Goal: Task Accomplishment & Management: Manage account settings

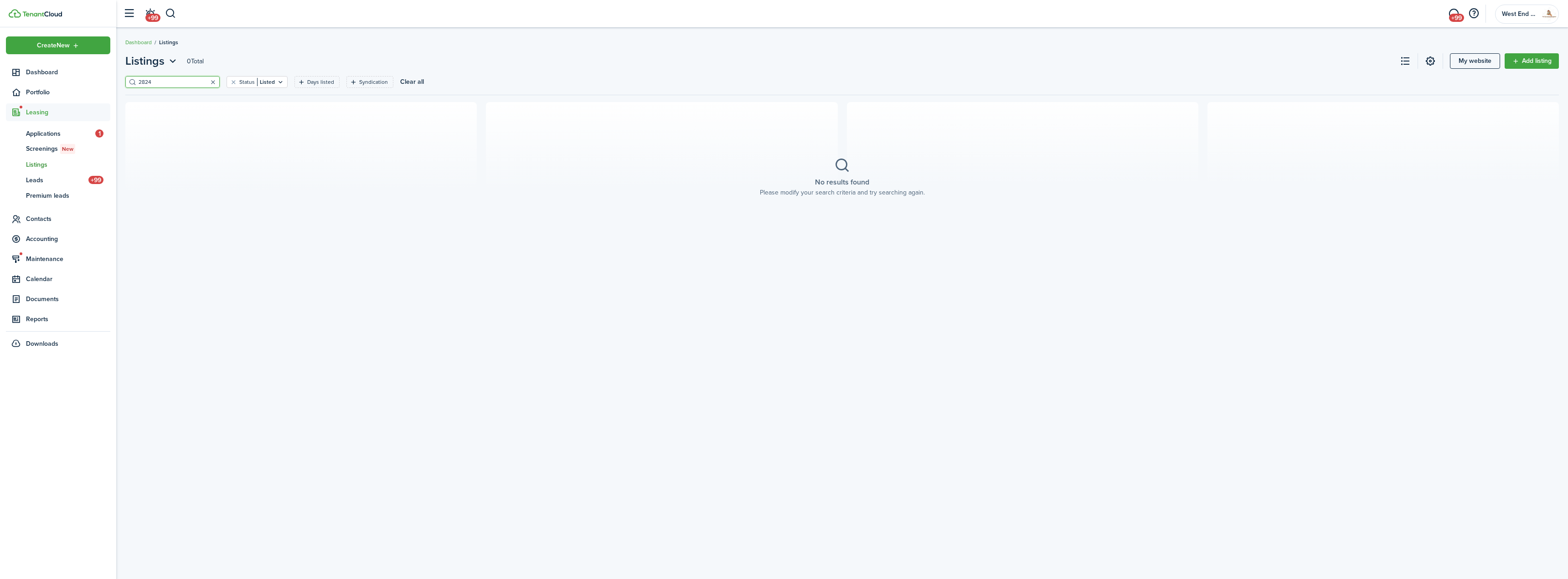
click at [207, 84] on button "button" at bounding box center [213, 82] width 13 height 13
click at [45, 71] on span "Dashboard" at bounding box center [68, 72] width 84 height 10
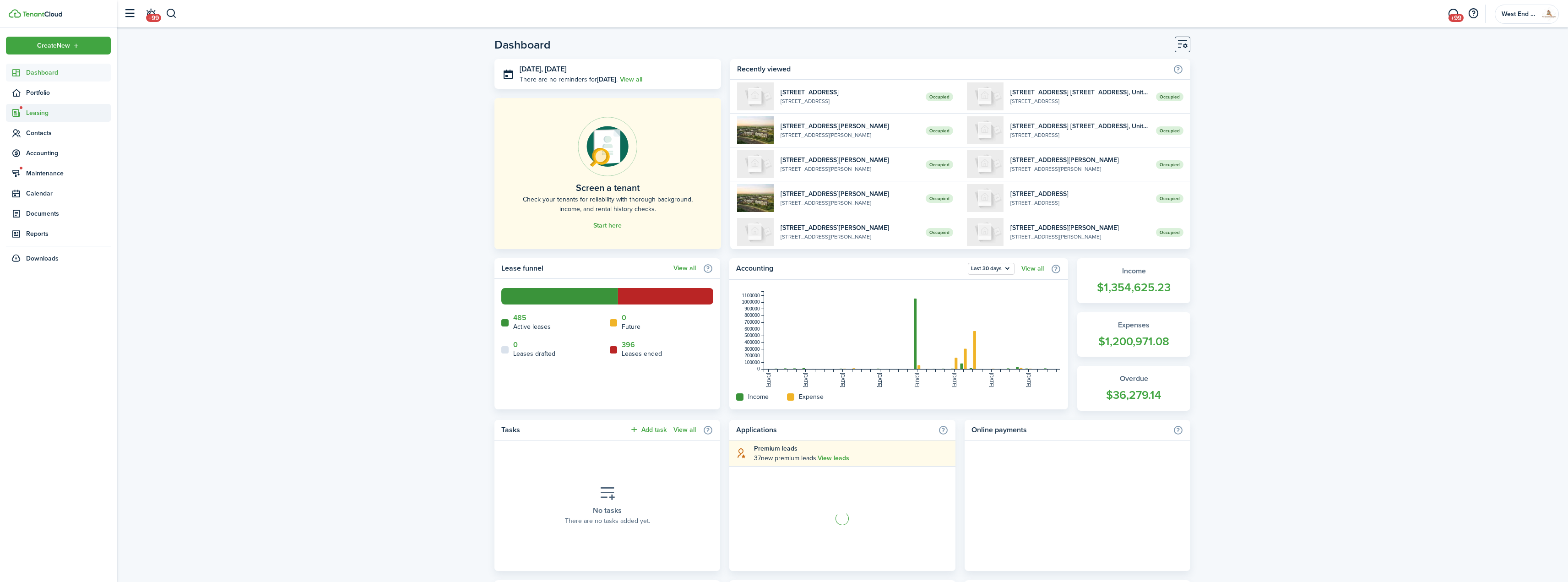
click at [49, 114] on span "Leasing" at bounding box center [68, 113] width 84 height 10
click at [41, 167] on span "Listings" at bounding box center [68, 165] width 84 height 10
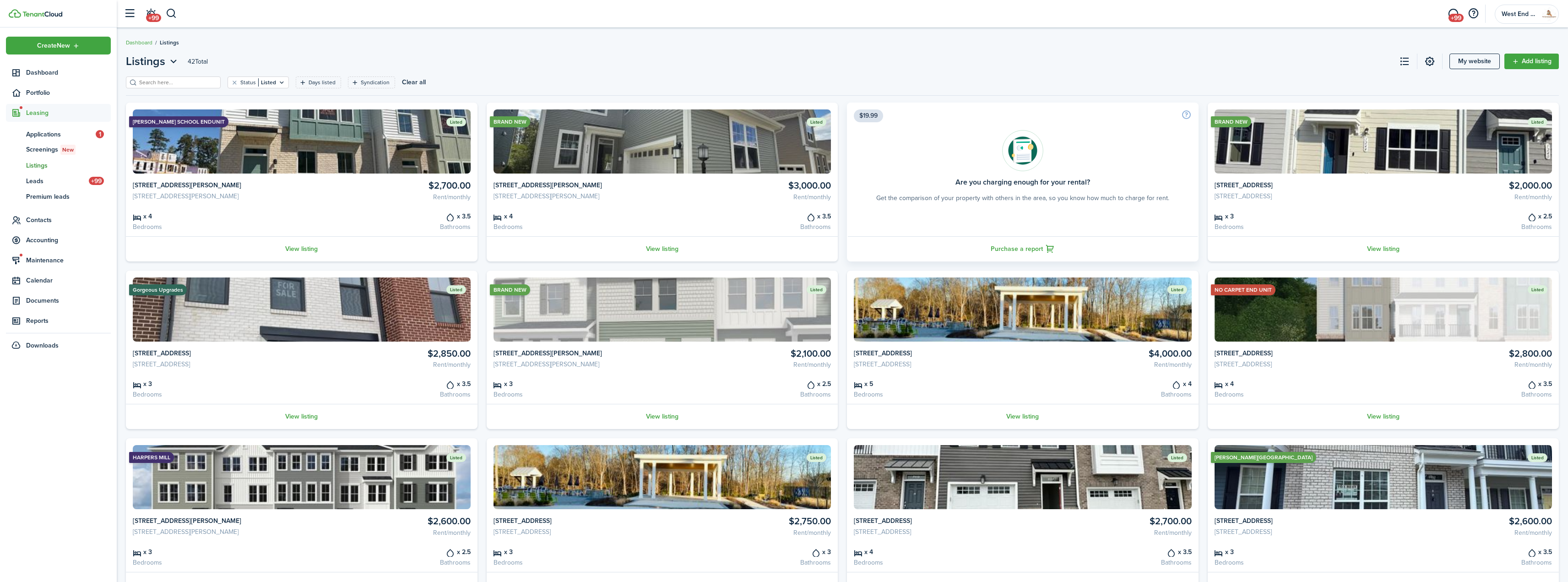
click at [187, 80] on input "search" at bounding box center [177, 83] width 81 height 9
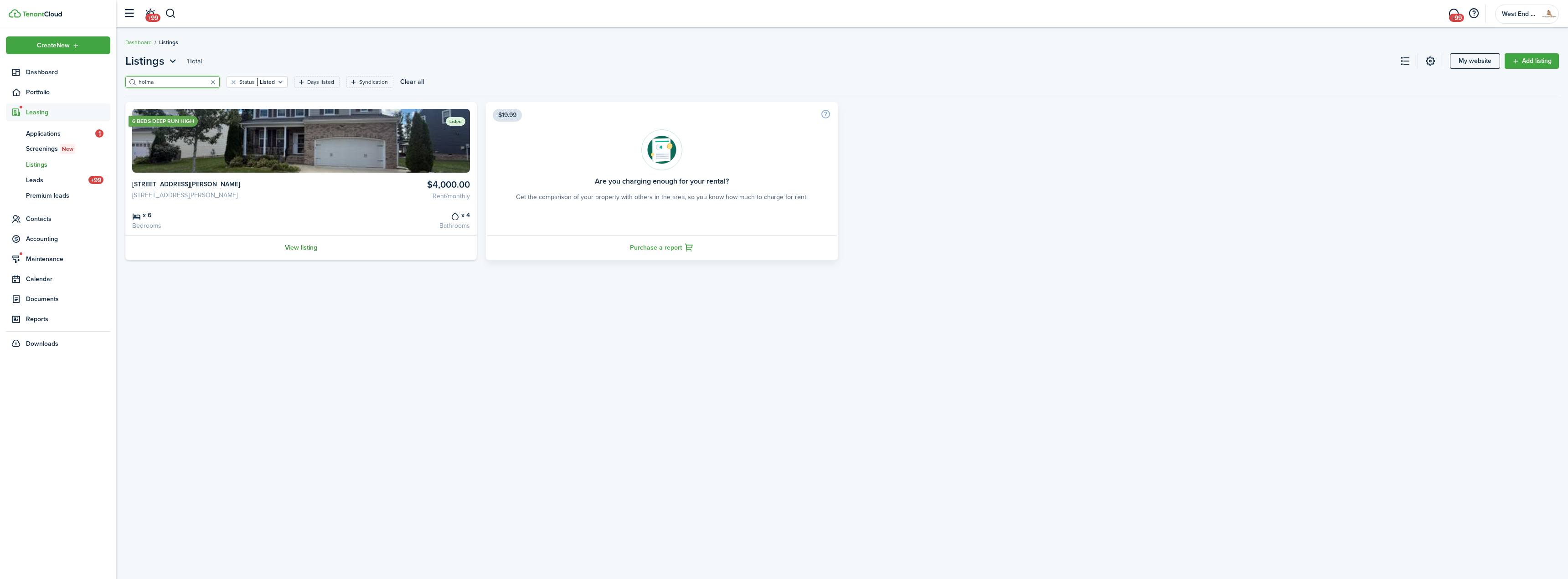
type input "holma"
click at [300, 248] on link "View listing" at bounding box center [301, 248] width 352 height 25
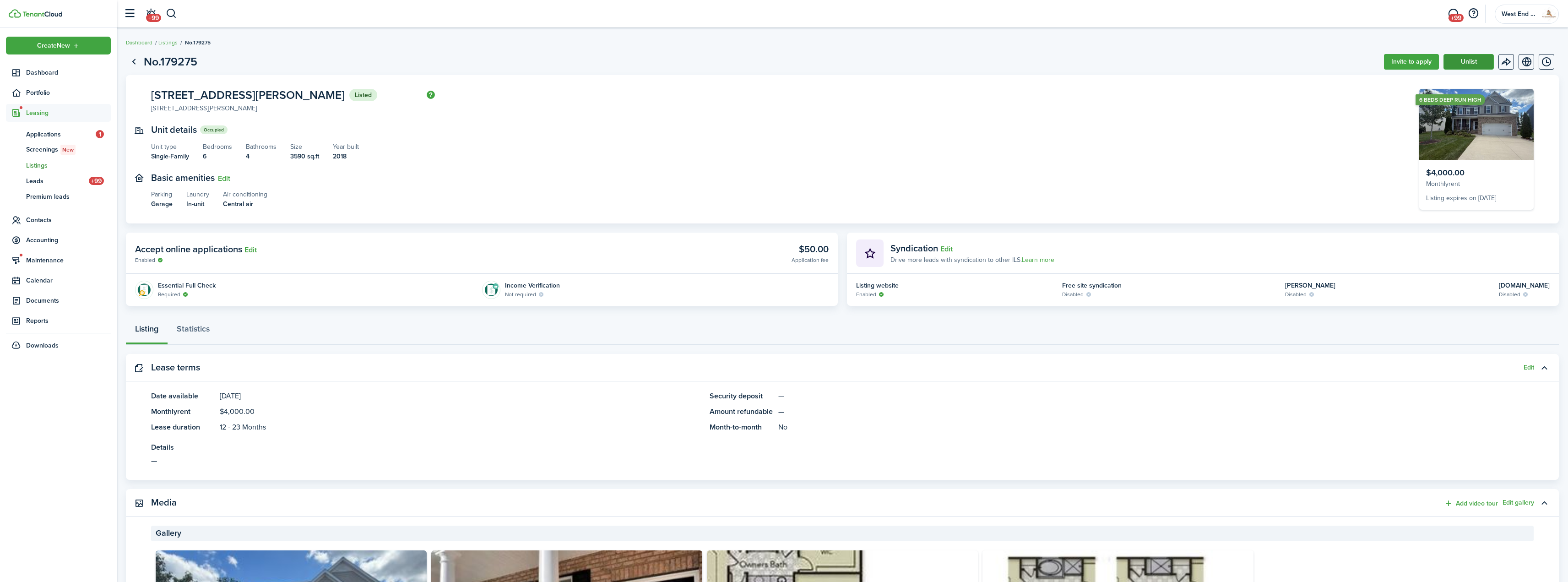
click at [1463, 66] on button "Unlist" at bounding box center [1468, 61] width 50 height 16
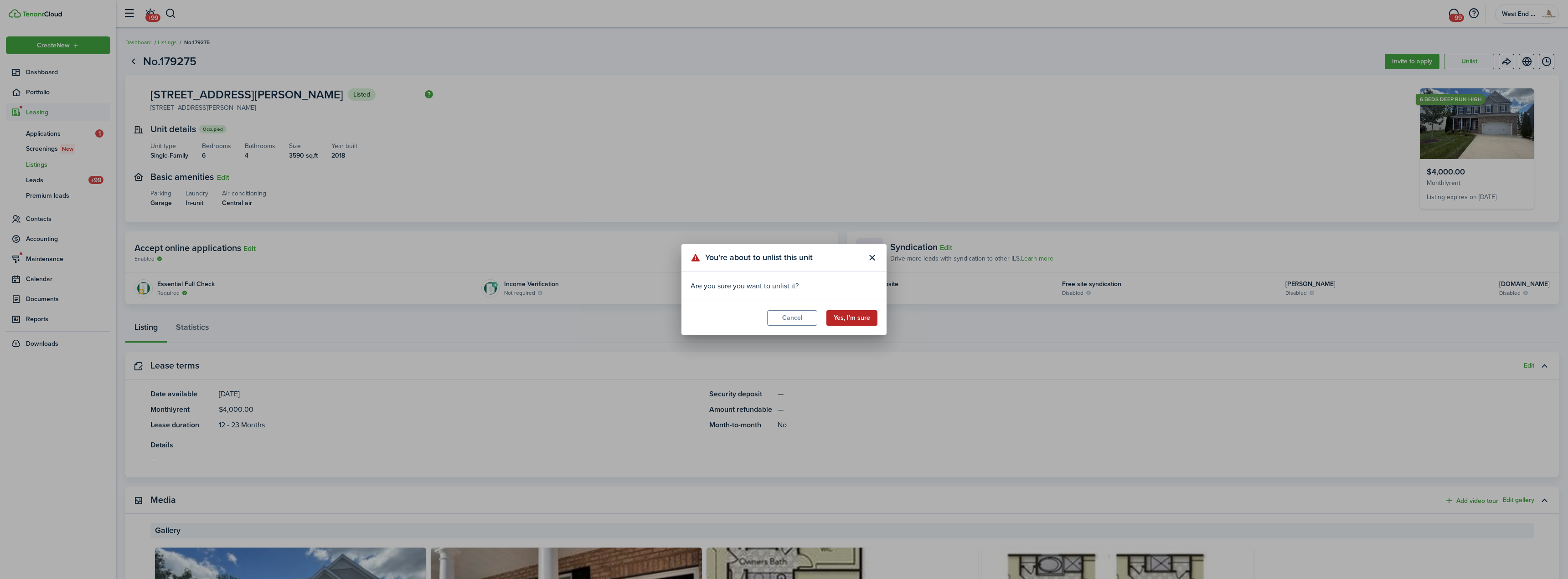
click at [840, 320] on button "Yes, I’m sure" at bounding box center [852, 318] width 51 height 16
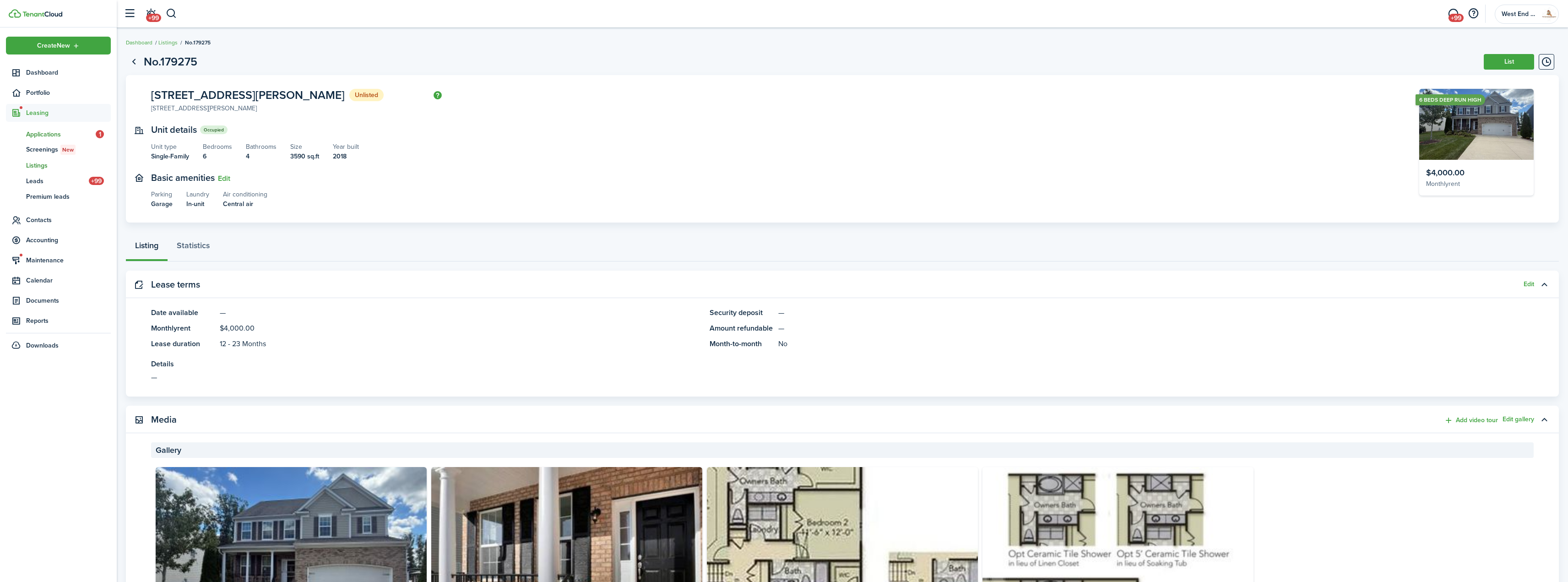
click at [44, 133] on span "Applications" at bounding box center [60, 134] width 69 height 10
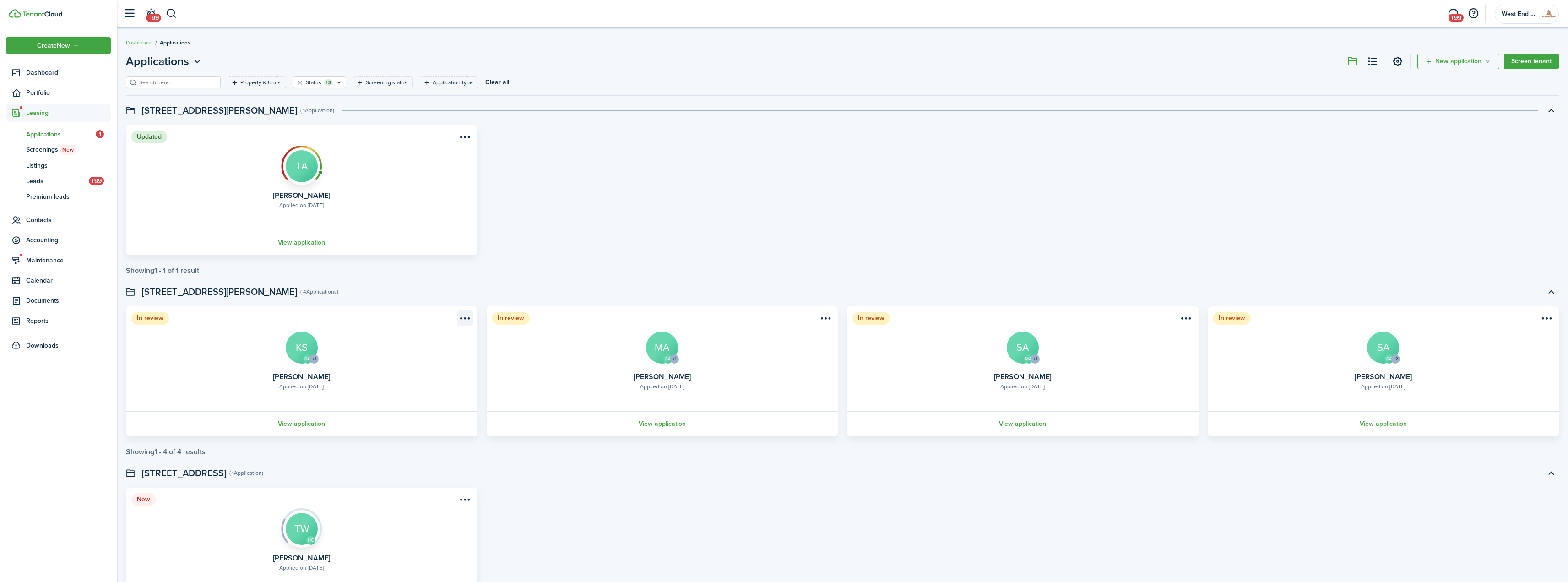
click at [464, 319] on menu-btn-icon "Open menu" at bounding box center [465, 318] width 16 height 16
click at [423, 369] on button "Approve application" at bounding box center [429, 371] width 84 height 16
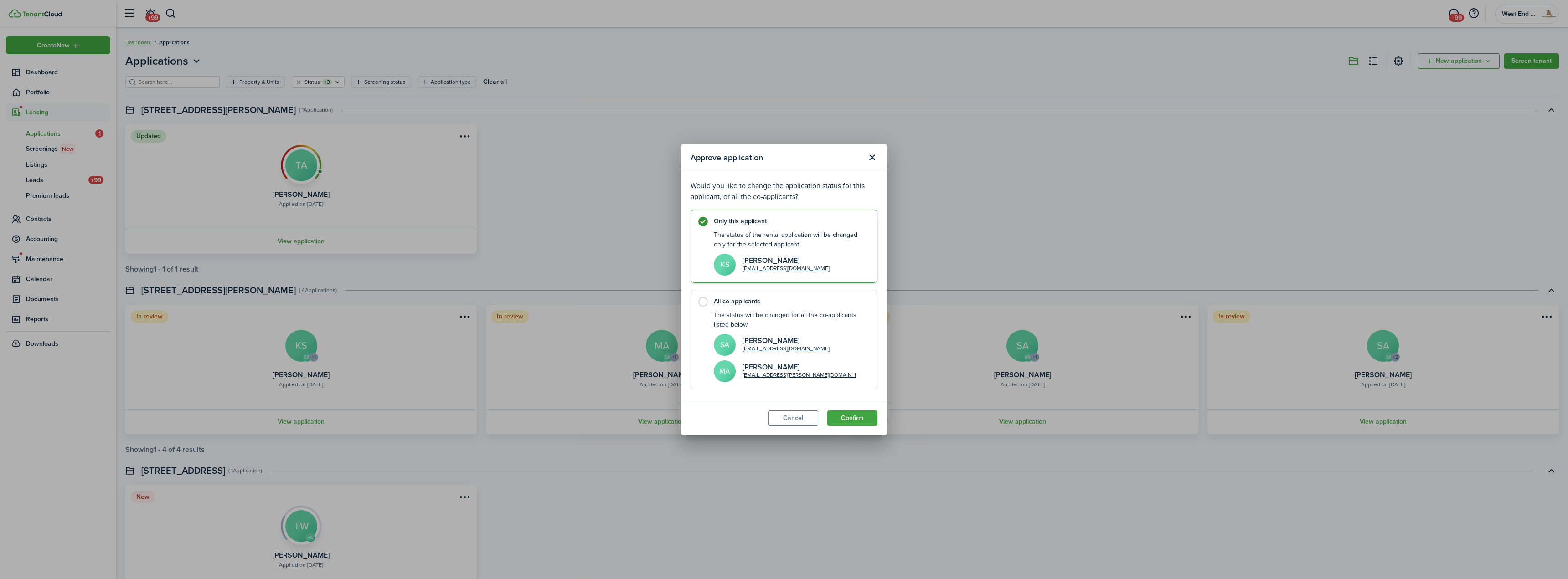
click at [723, 305] on control-radio-card-title "All co-applicants" at bounding box center [790, 302] width 154 height 9
radio input "false"
radio input "true"
click at [862, 413] on button "Confirm" at bounding box center [852, 418] width 50 height 16
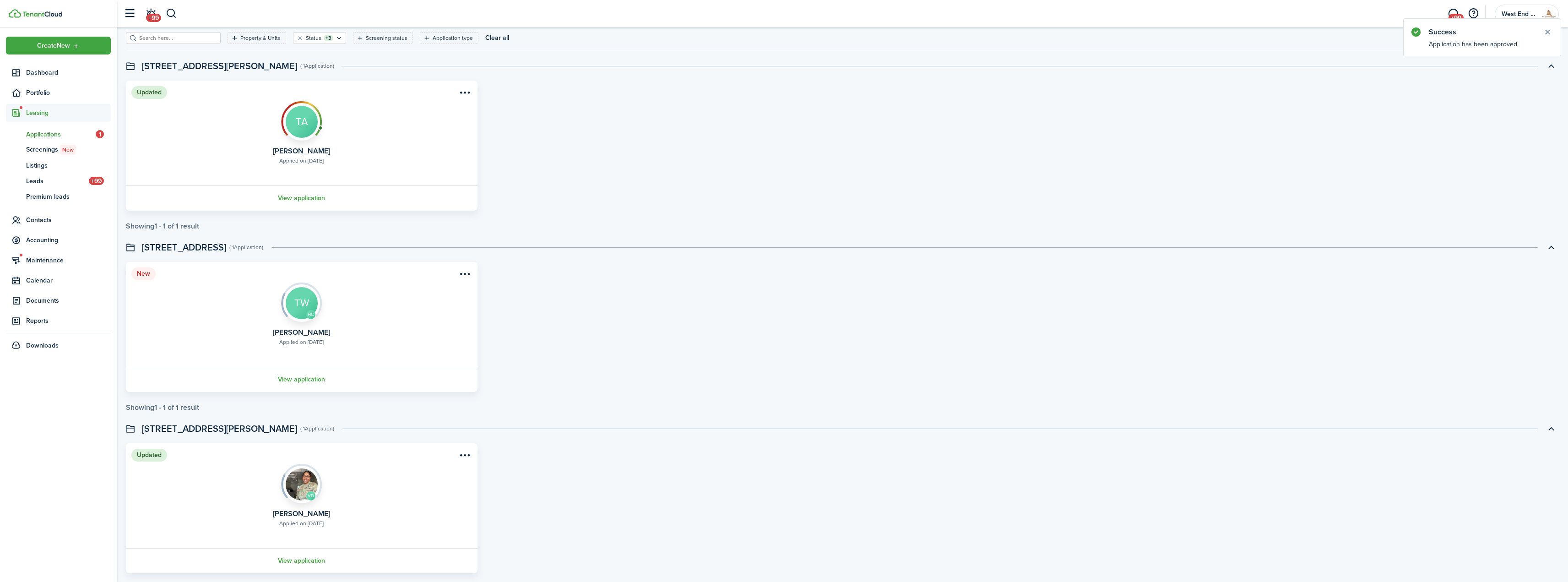
scroll to position [81, 0]
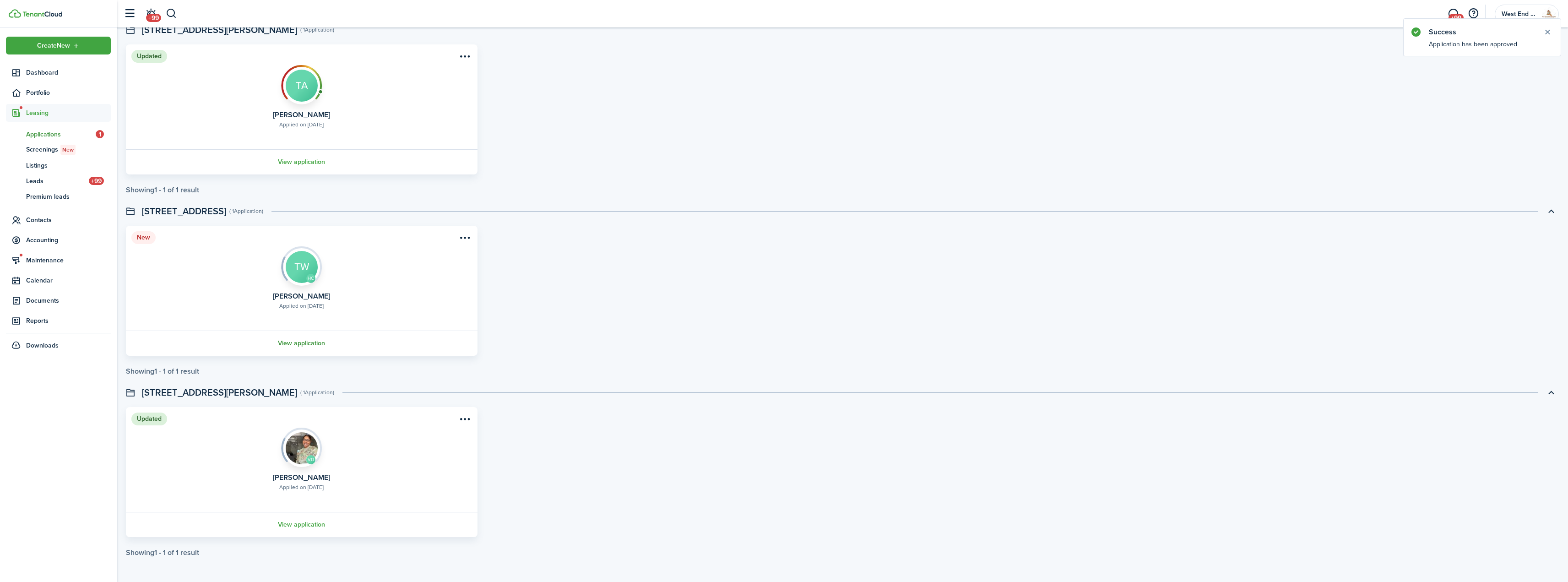
click at [311, 342] on link "View application" at bounding box center [302, 344] width 355 height 25
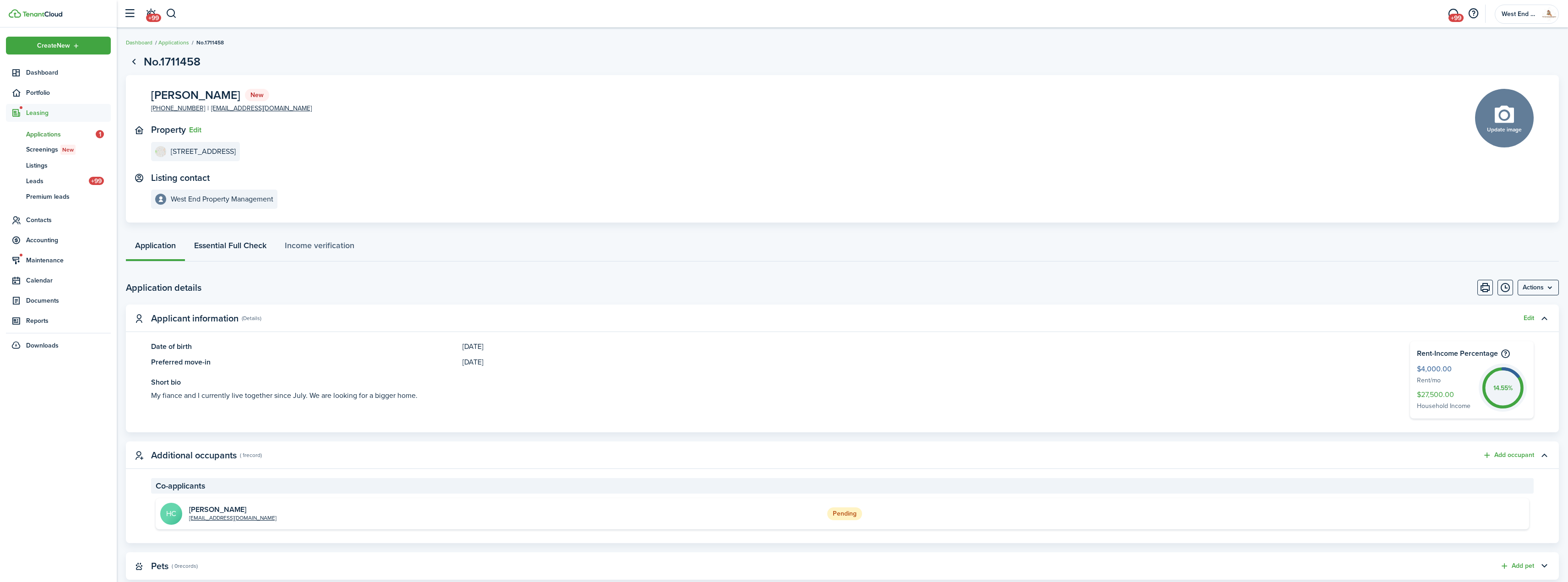
click at [222, 236] on link "Essential Full Check" at bounding box center [230, 247] width 90 height 28
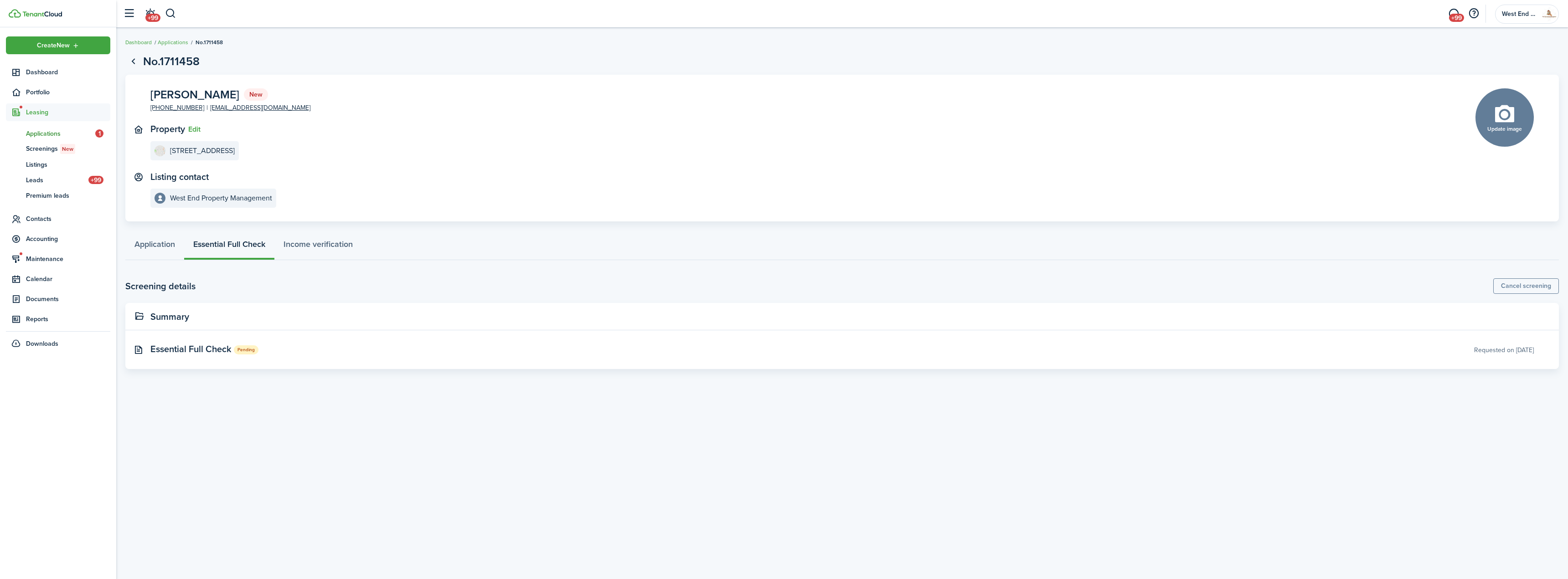
click at [138, 48] on page-view-layout "No.1711458 [PERSON_NAME] New [PHONE_NUMBER] [EMAIL_ADDRESS][DOMAIN_NAME] Proper…" at bounding box center [842, 209] width 1452 height 321
click at [140, 41] on link "Dashboard" at bounding box center [139, 42] width 27 height 8
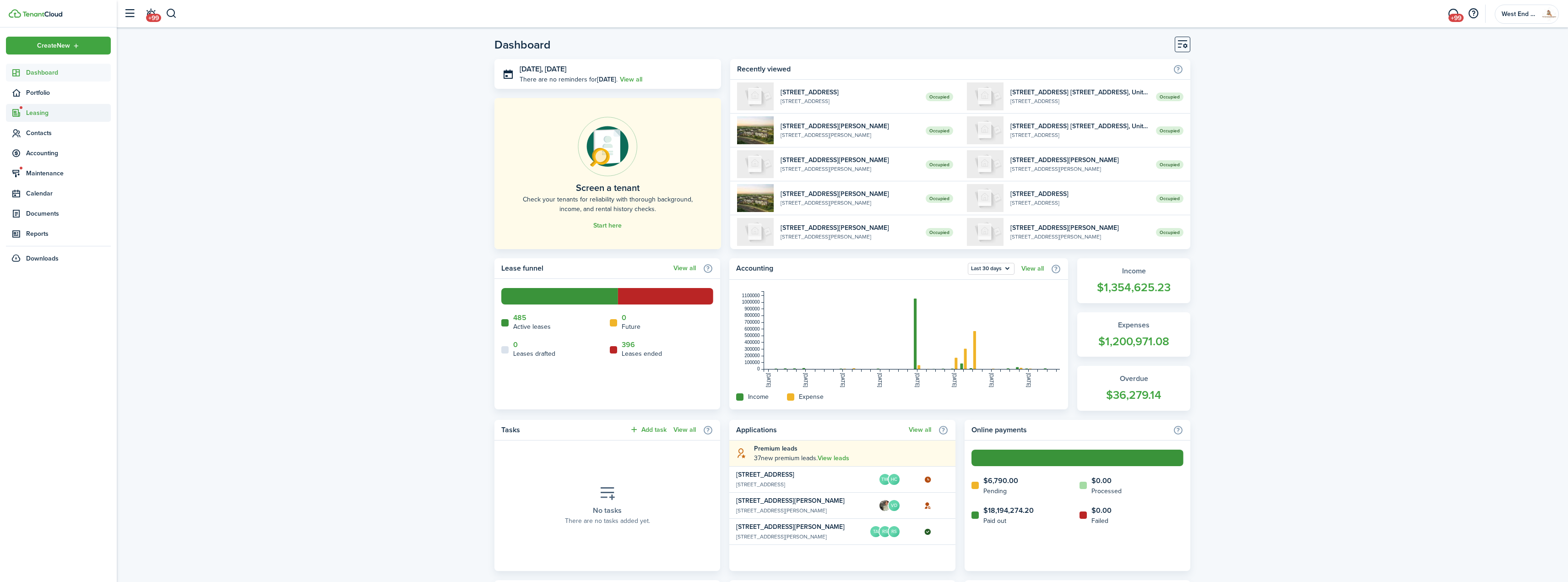
click at [46, 112] on span "Leasing" at bounding box center [68, 113] width 84 height 10
click at [47, 130] on span "Applications" at bounding box center [60, 134] width 69 height 10
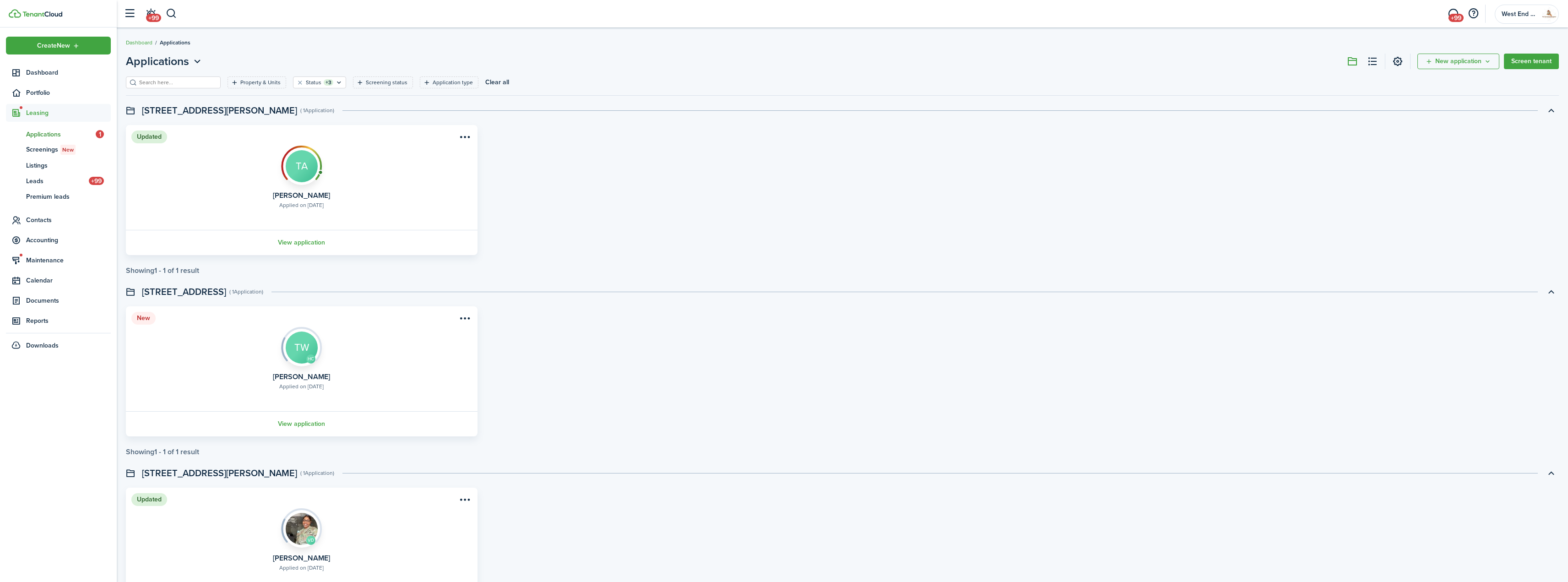
scroll to position [81, 0]
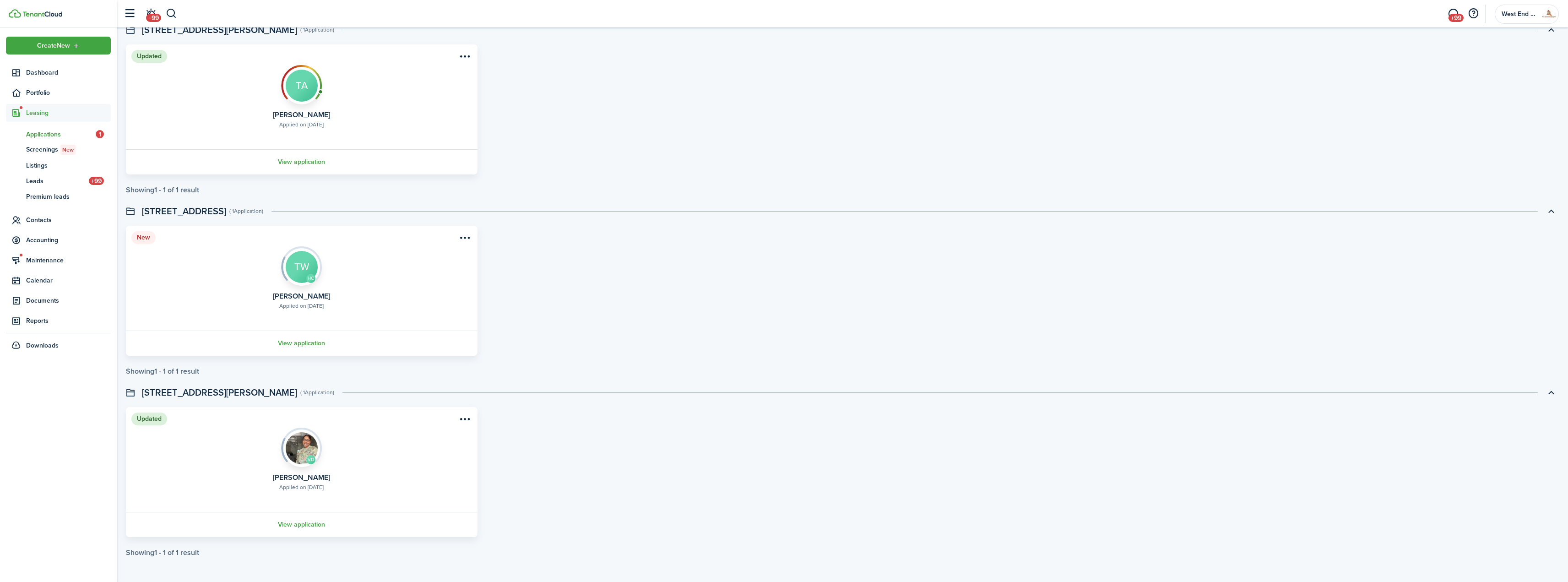
click at [320, 523] on link "View application" at bounding box center [302, 525] width 355 height 25
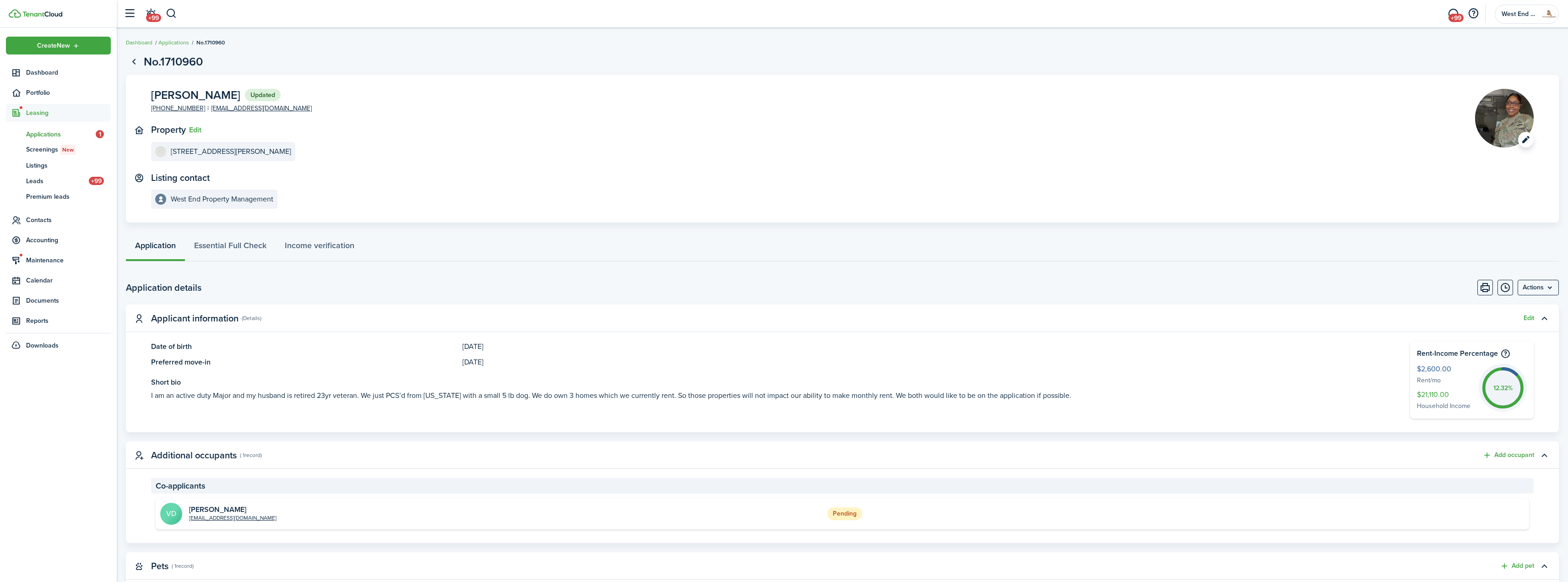
click at [1523, 145] on image-lazy "Open menu" at bounding box center [1505, 118] width 58 height 58
click at [1509, 123] on image-lazy "Open menu" at bounding box center [1505, 118] width 58 height 58
click at [217, 259] on link "Essential Full Check" at bounding box center [230, 247] width 90 height 28
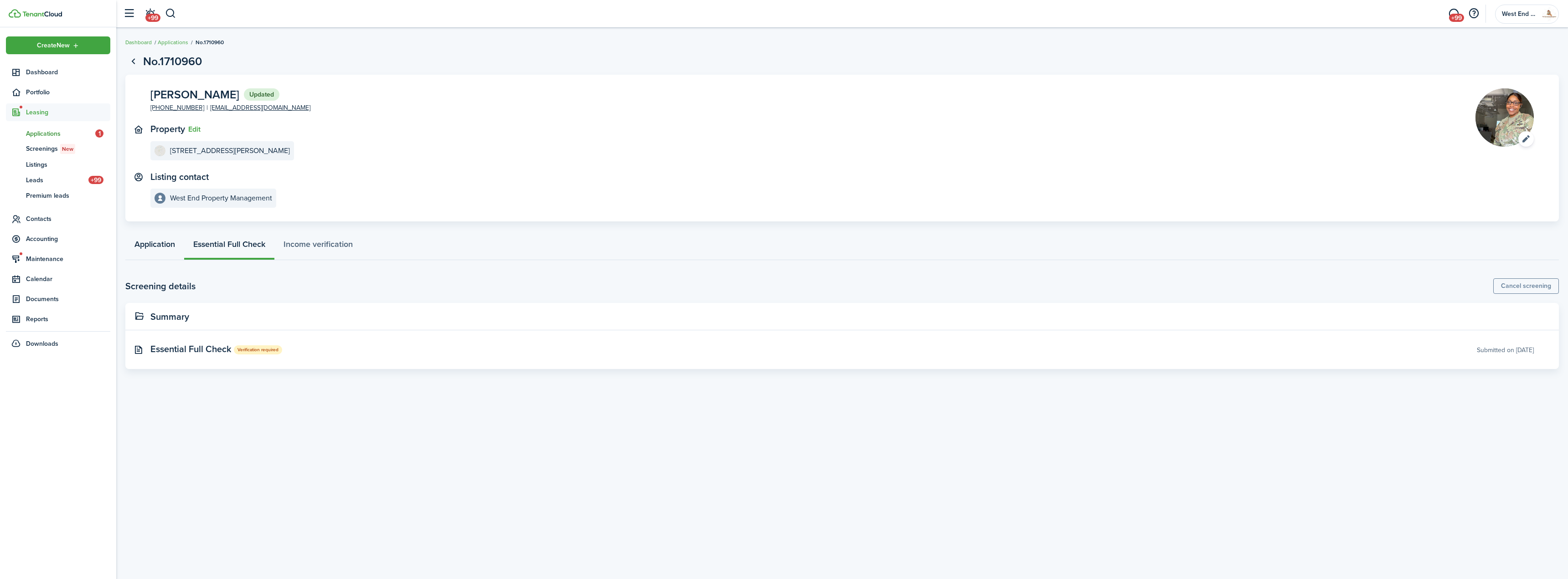
click at [155, 248] on link "Application" at bounding box center [155, 246] width 59 height 28
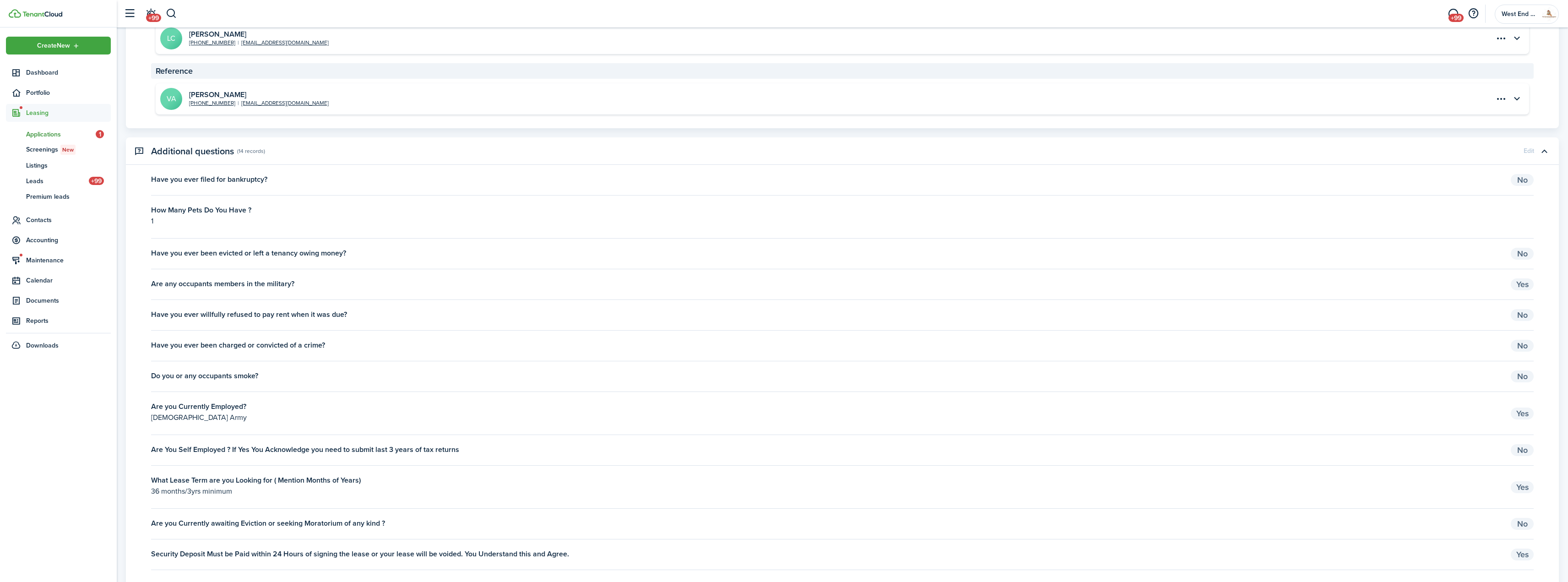
scroll to position [1511, 0]
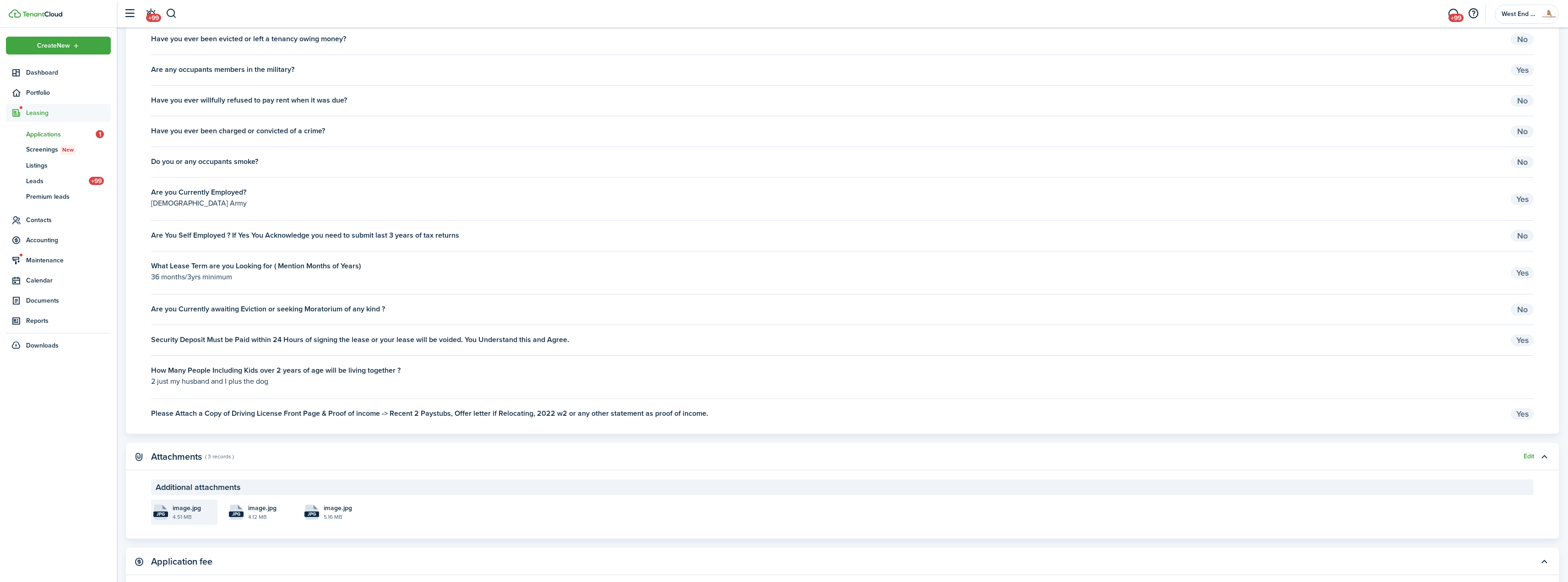
click at [204, 509] on file-name "image.jpg" at bounding box center [193, 508] width 43 height 10
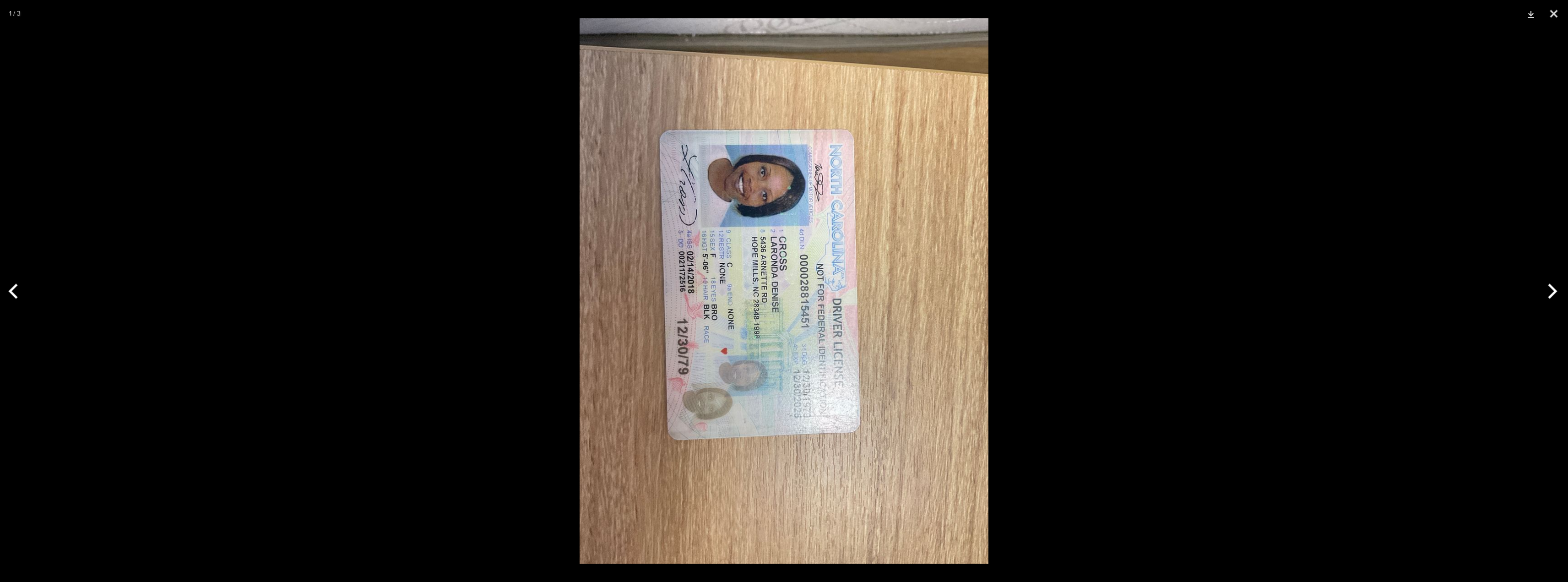
click at [1555, 262] on div at bounding box center [784, 291] width 1568 height 582
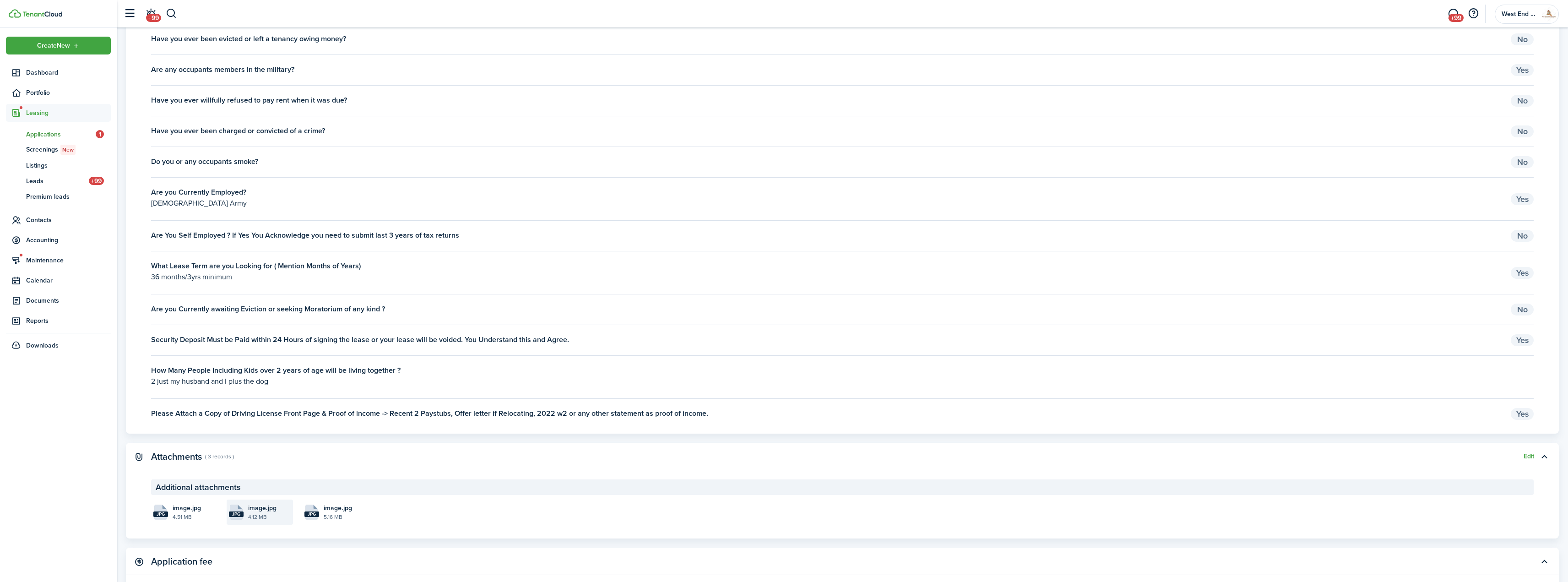
click at [283, 513] on file-size "4.12 MB" at bounding box center [269, 517] width 43 height 8
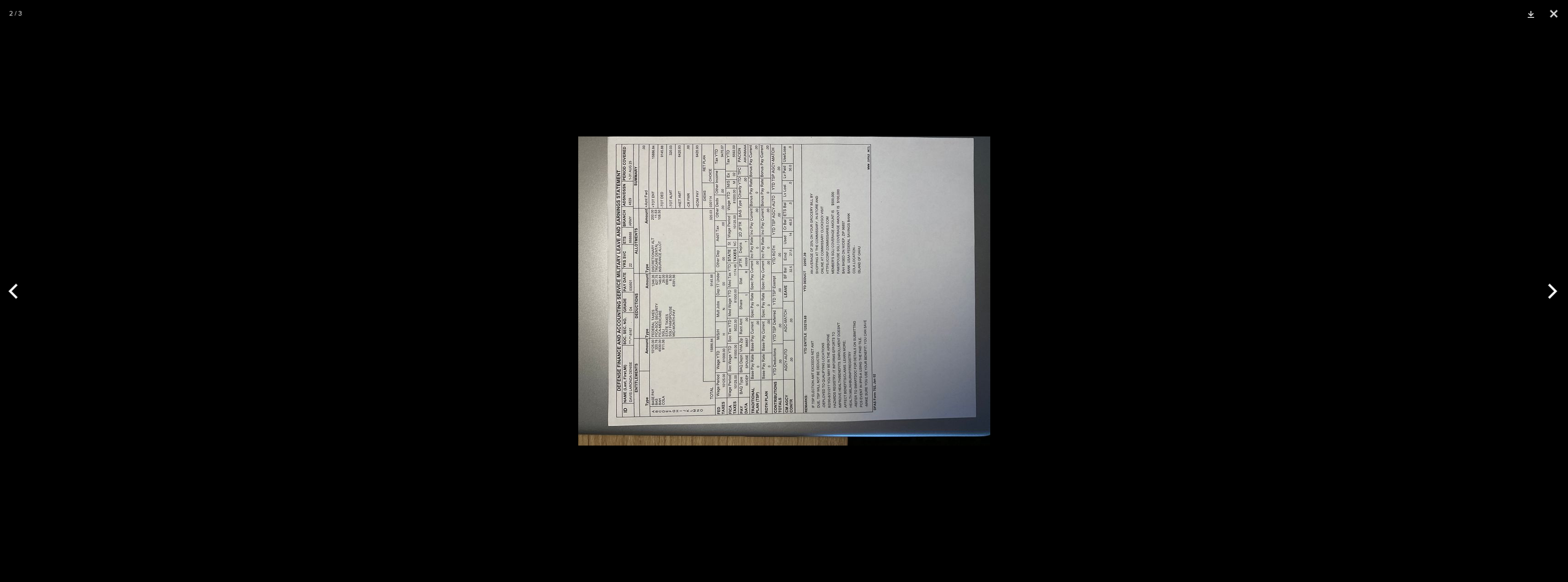
click at [238, 291] on div at bounding box center [784, 291] width 1568 height 582
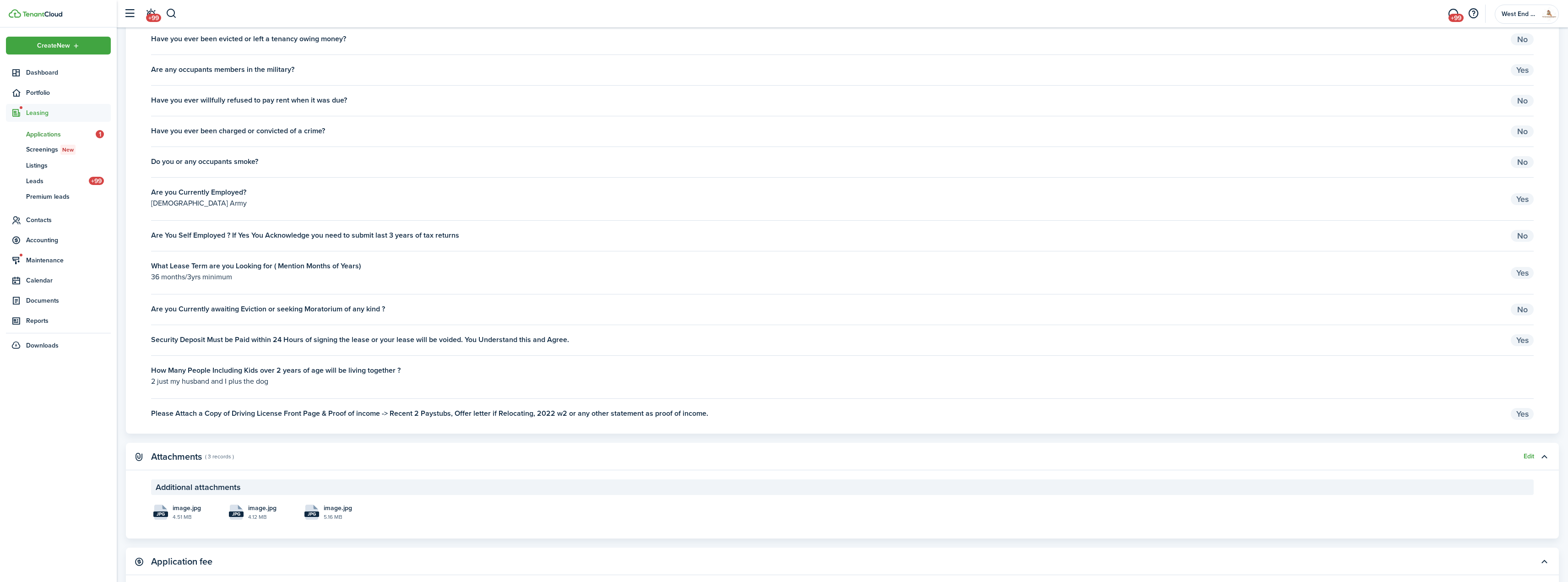
click at [28, 59] on ul "Create New Dashboard Portfolio Leasing ap Applications 1 sc Screenings New ls L…" at bounding box center [58, 196] width 105 height 318
click at [34, 70] on span "Dashboard" at bounding box center [68, 72] width 84 height 10
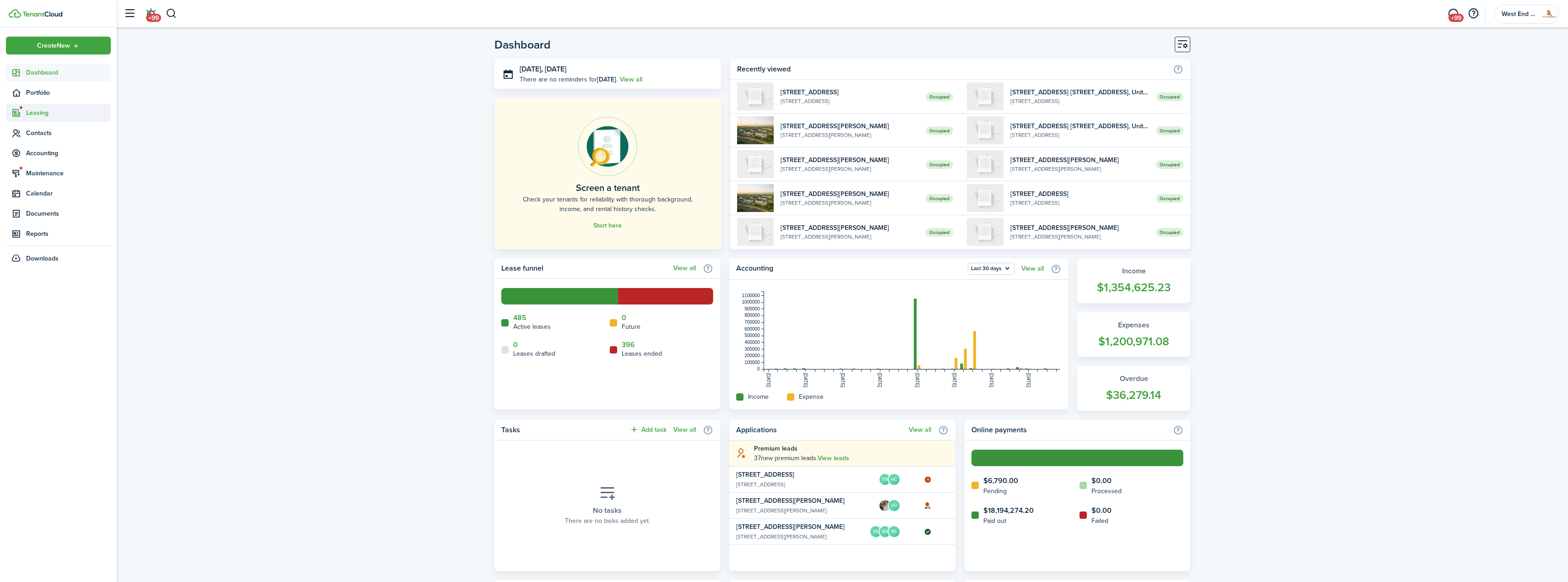
click at [60, 111] on span "Leasing" at bounding box center [68, 113] width 84 height 10
click at [56, 139] on link "ap Applications 2" at bounding box center [58, 134] width 105 height 16
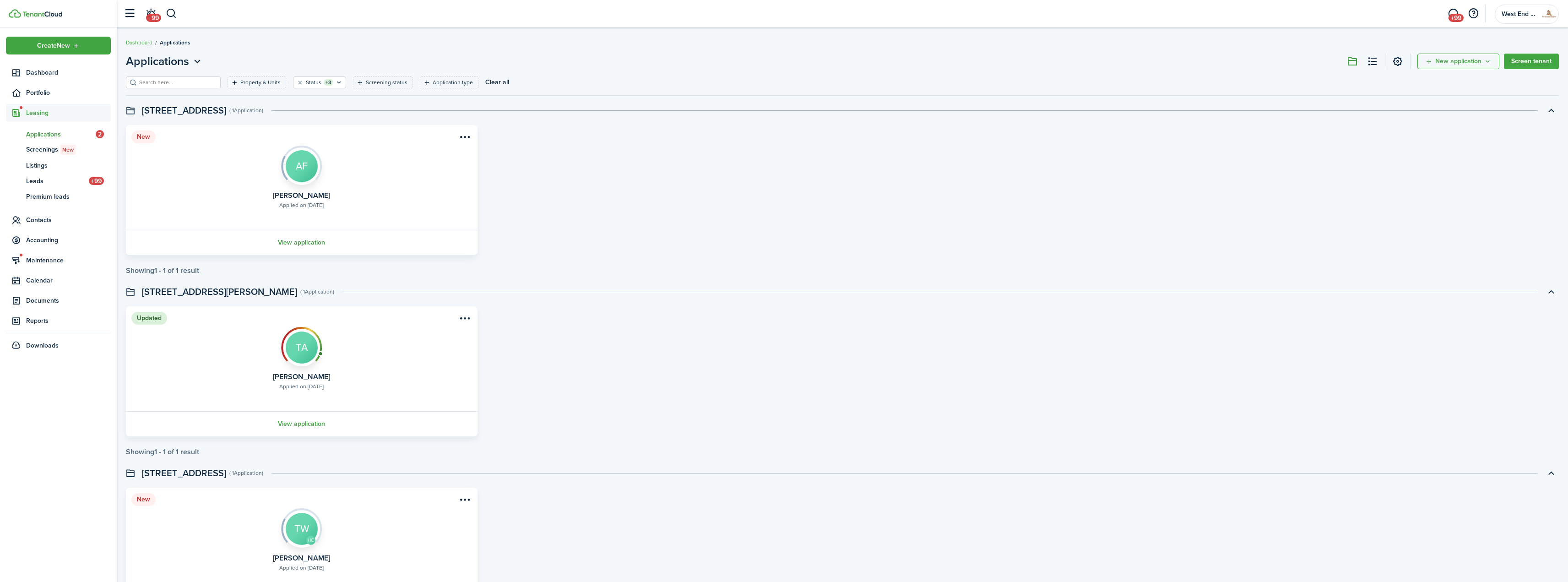
click at [313, 241] on link "View application" at bounding box center [302, 243] width 355 height 25
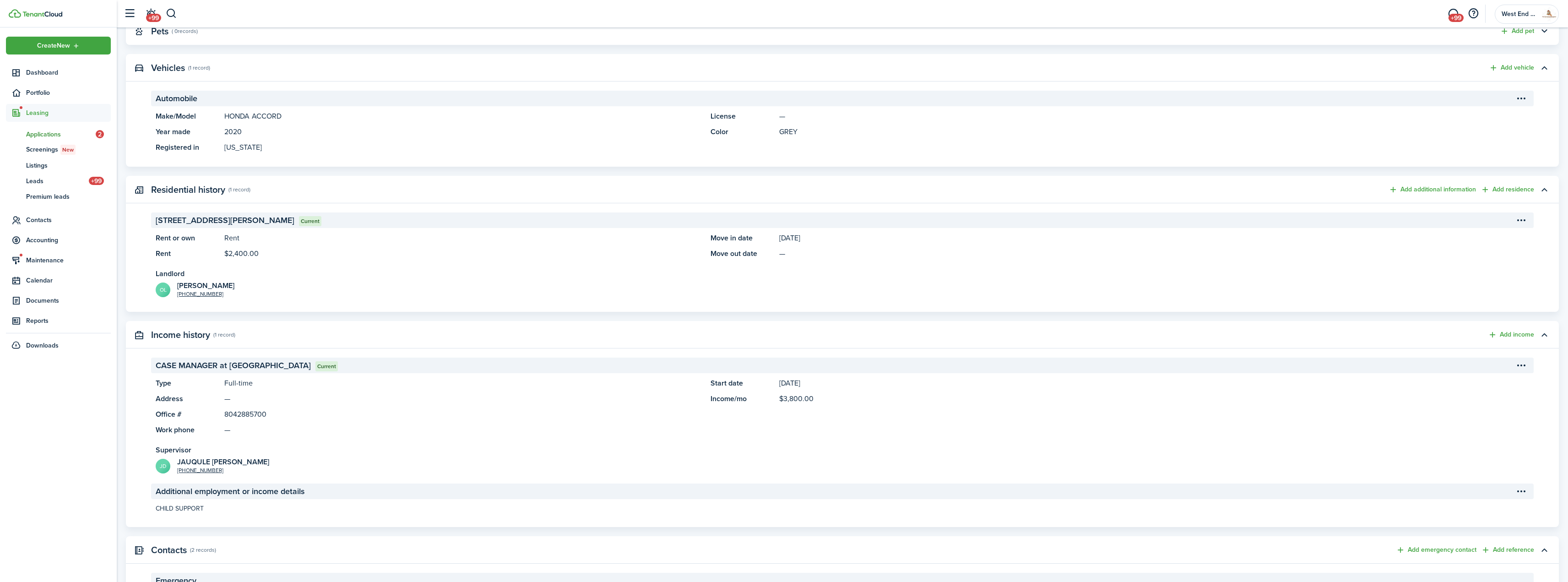
scroll to position [550, 0]
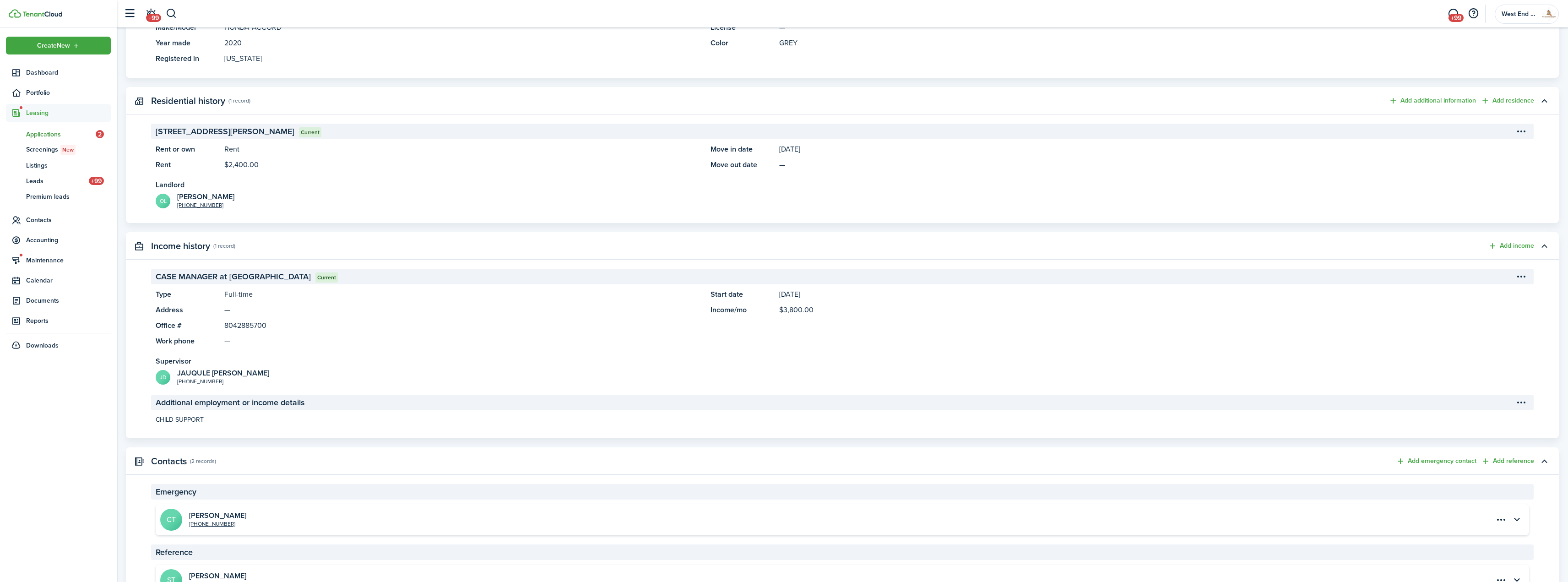
drag, startPoint x: 171, startPoint y: 274, endPoint x: 573, endPoint y: 290, distance: 402.3
click at [573, 290] on application-view-income-item "CASE MANAGER at [GEOGRAPHIC_DATA] Current Type Full-time Address — Office # [PH…" at bounding box center [842, 327] width 1383 height 117
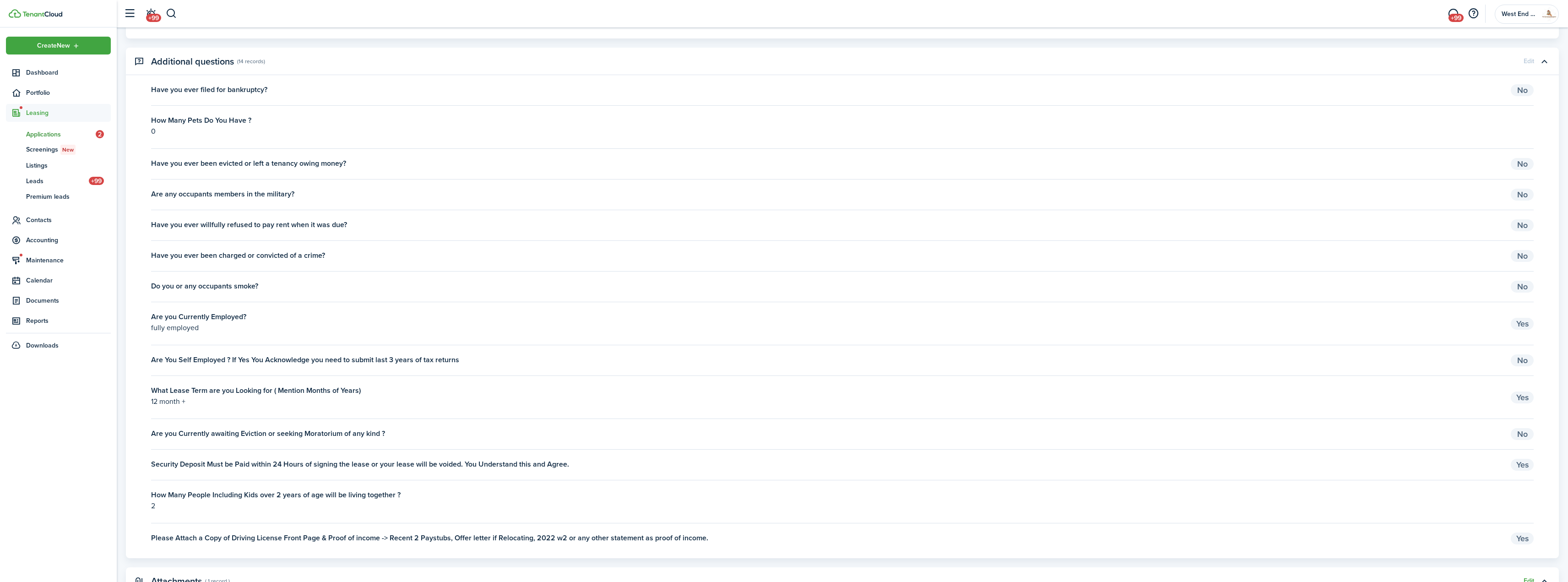
scroll to position [1237, 0]
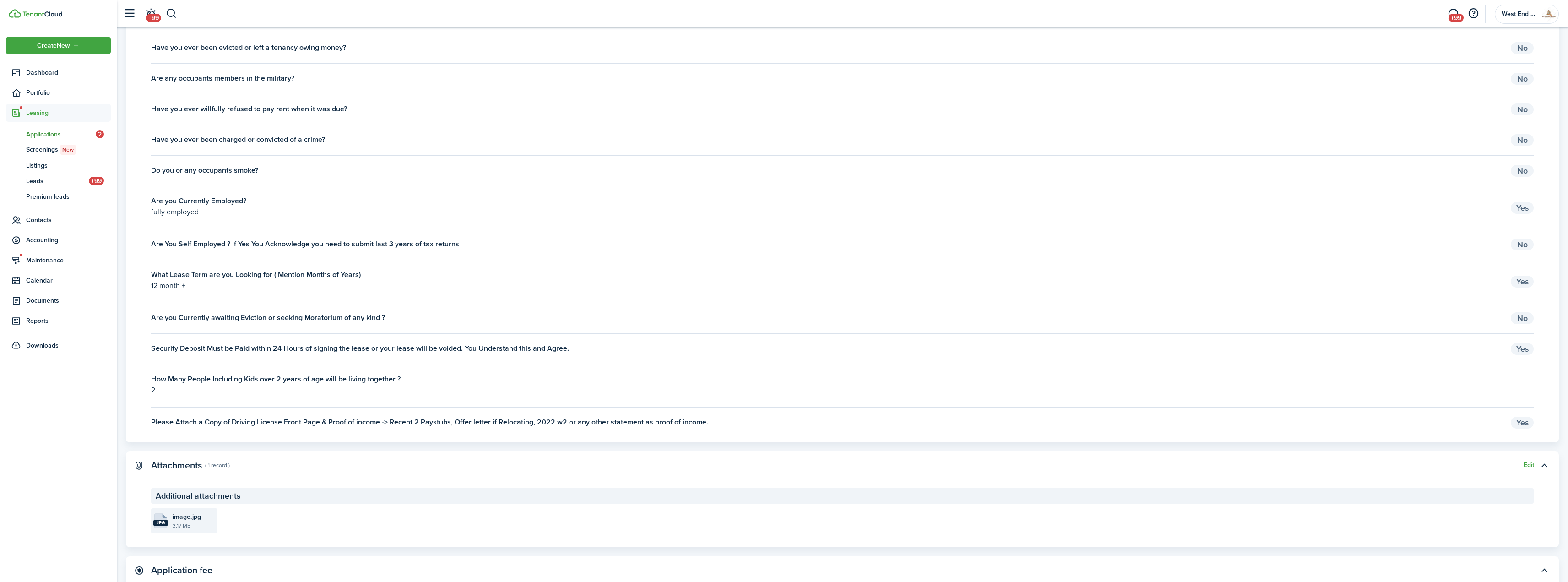
click at [196, 521] on span "image.jpg" at bounding box center [187, 517] width 28 height 10
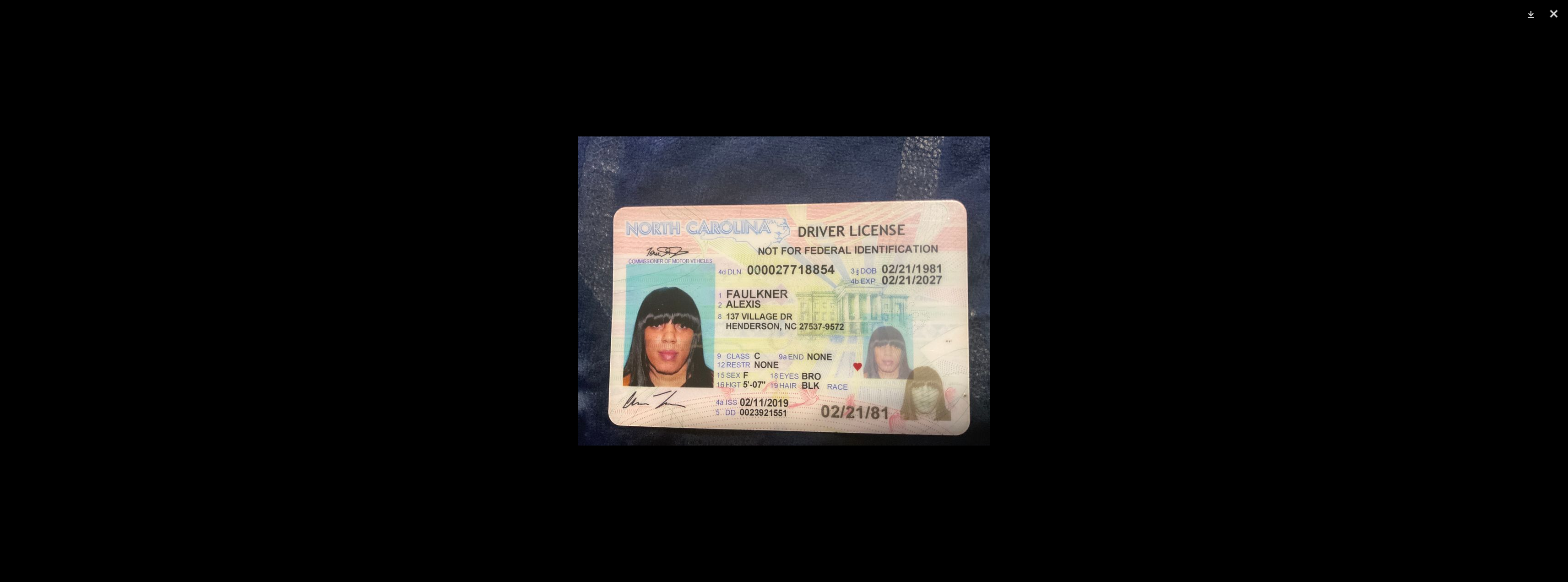
click at [1076, 312] on div at bounding box center [784, 291] width 1568 height 582
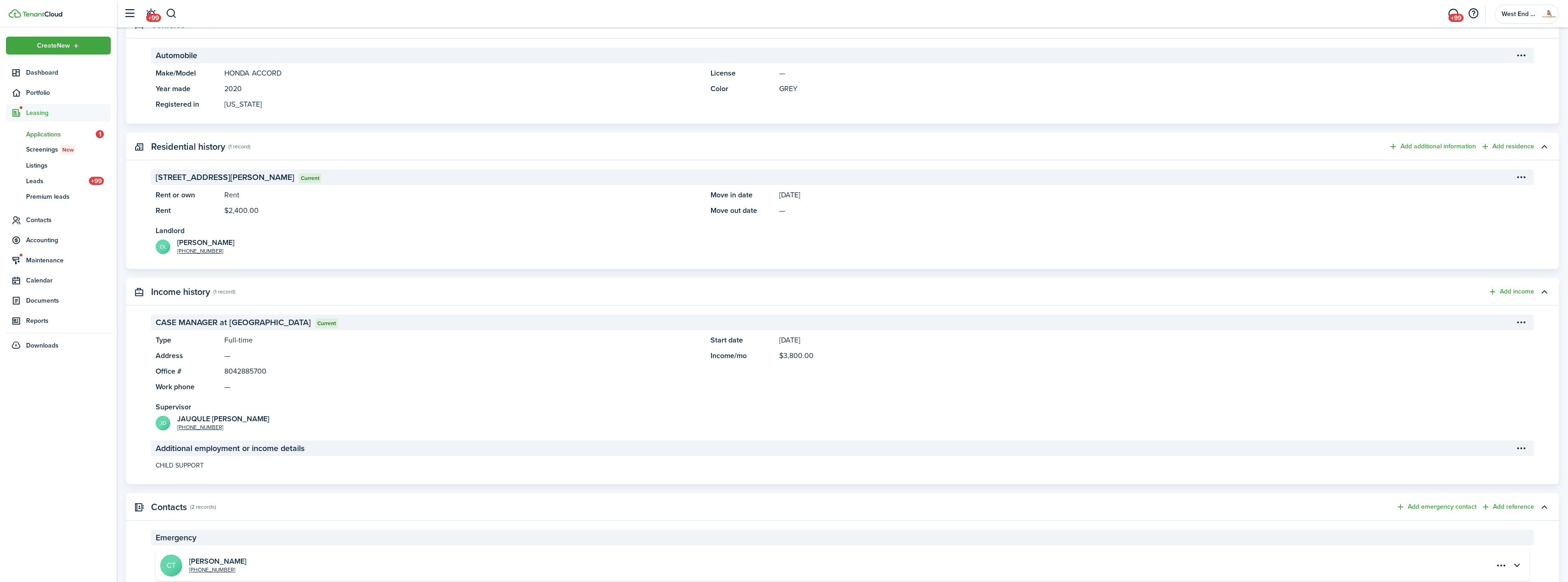
click at [539, 216] on panel-main-description "$2,400.00" at bounding box center [462, 211] width 477 height 11
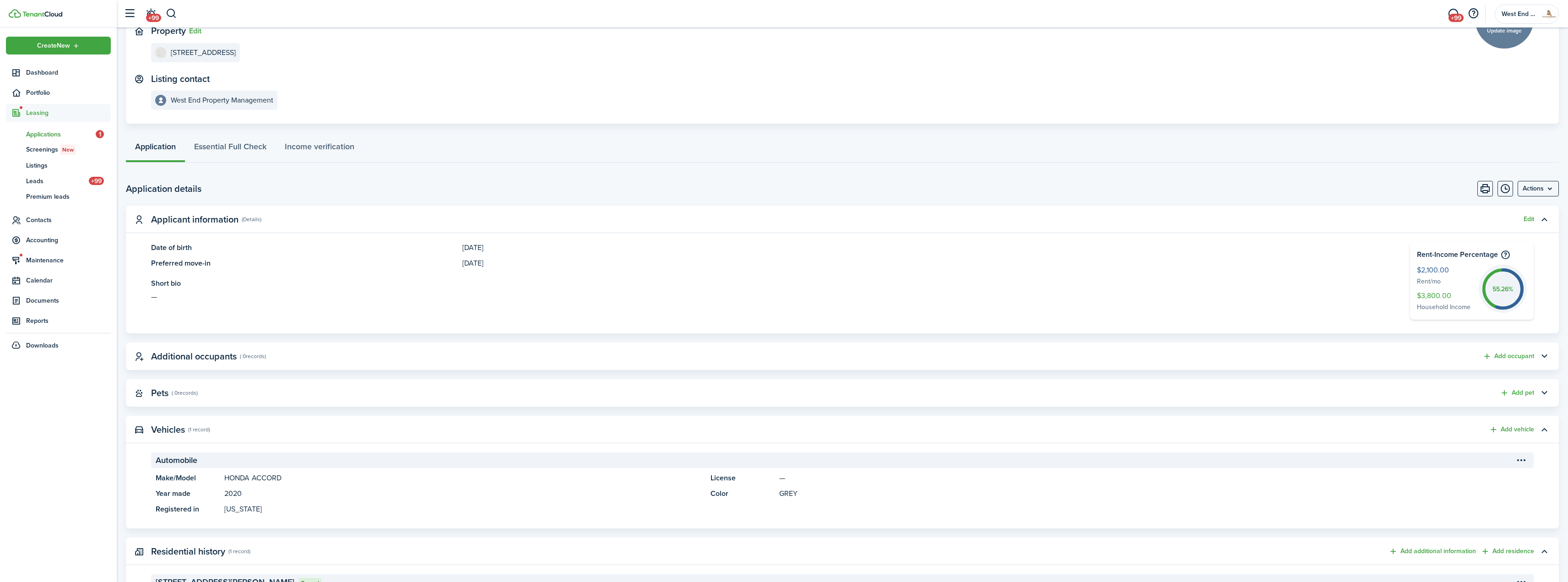
scroll to position [0, 0]
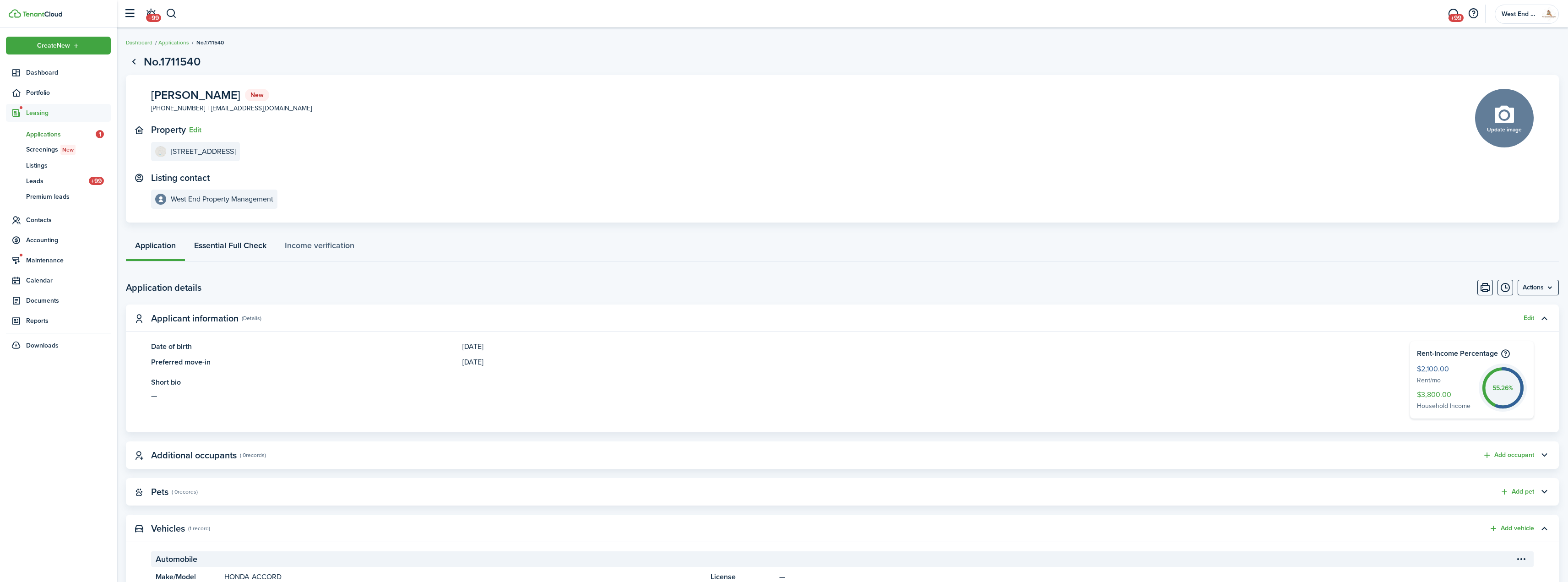
click at [217, 248] on link "Essential Full Check" at bounding box center [230, 247] width 90 height 28
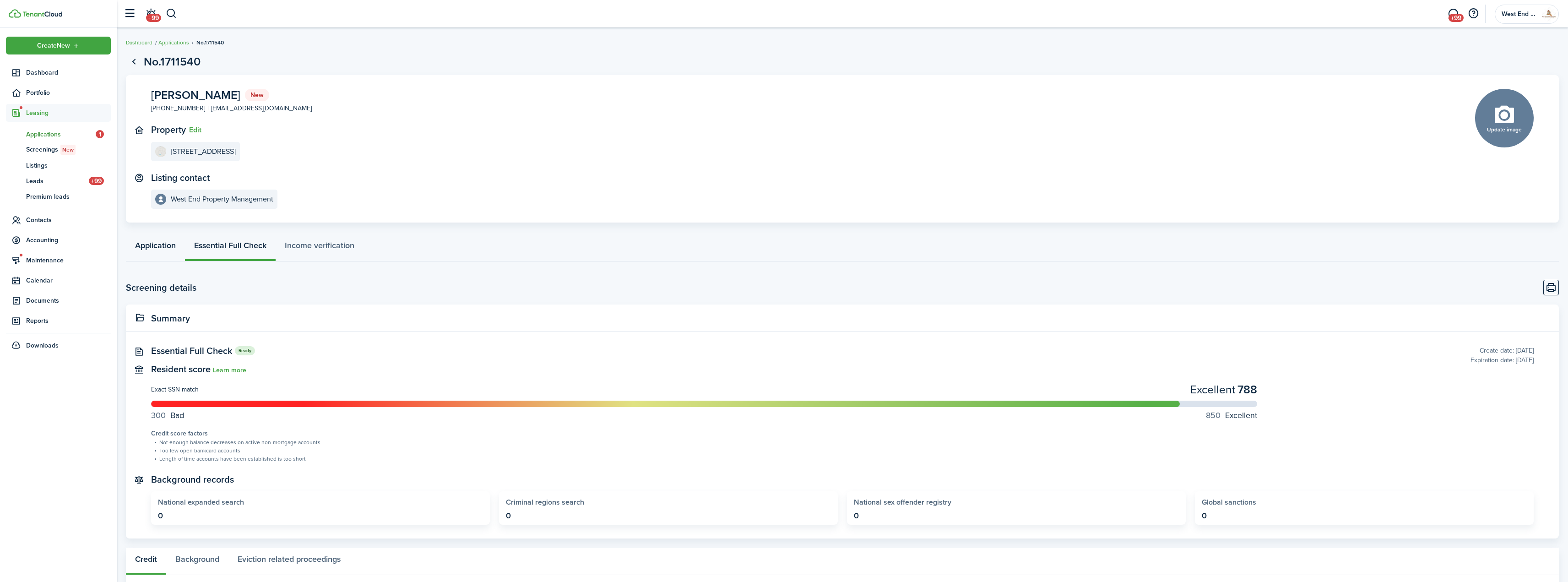
click at [170, 254] on link "Application" at bounding box center [155, 247] width 59 height 28
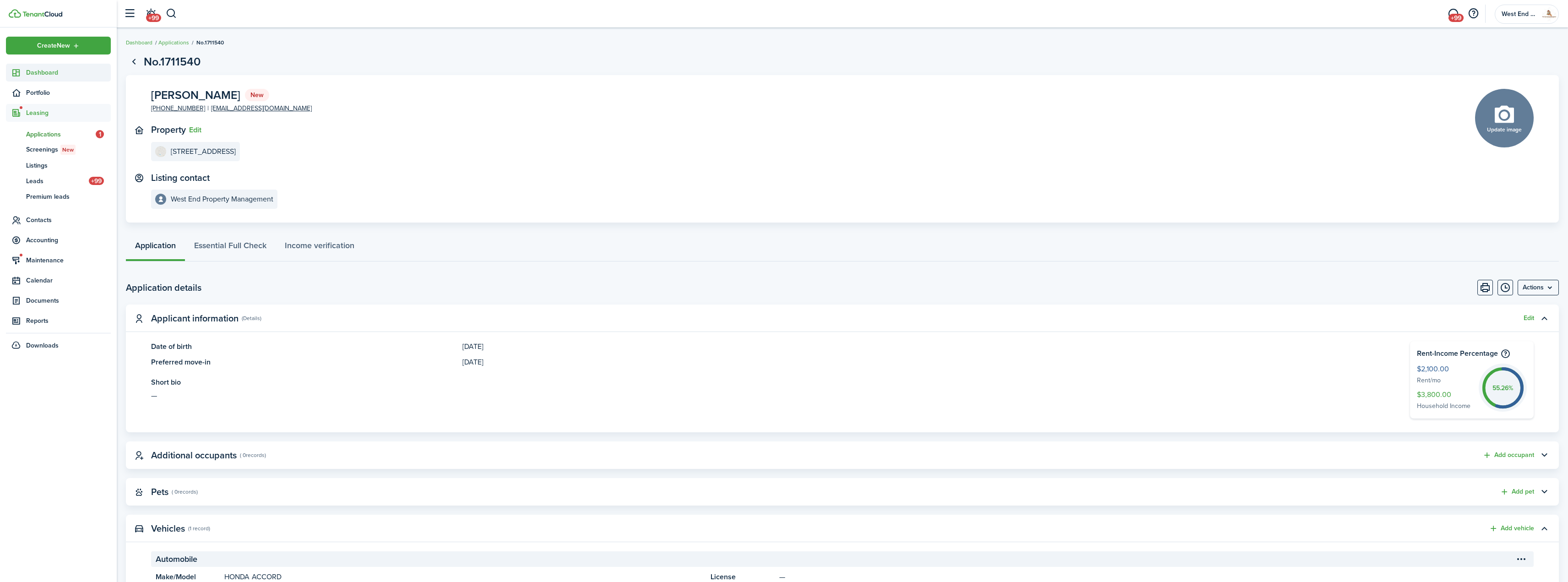
click at [66, 76] on link "Dashboard" at bounding box center [58, 72] width 105 height 18
